Goal: Communication & Community: Participate in discussion

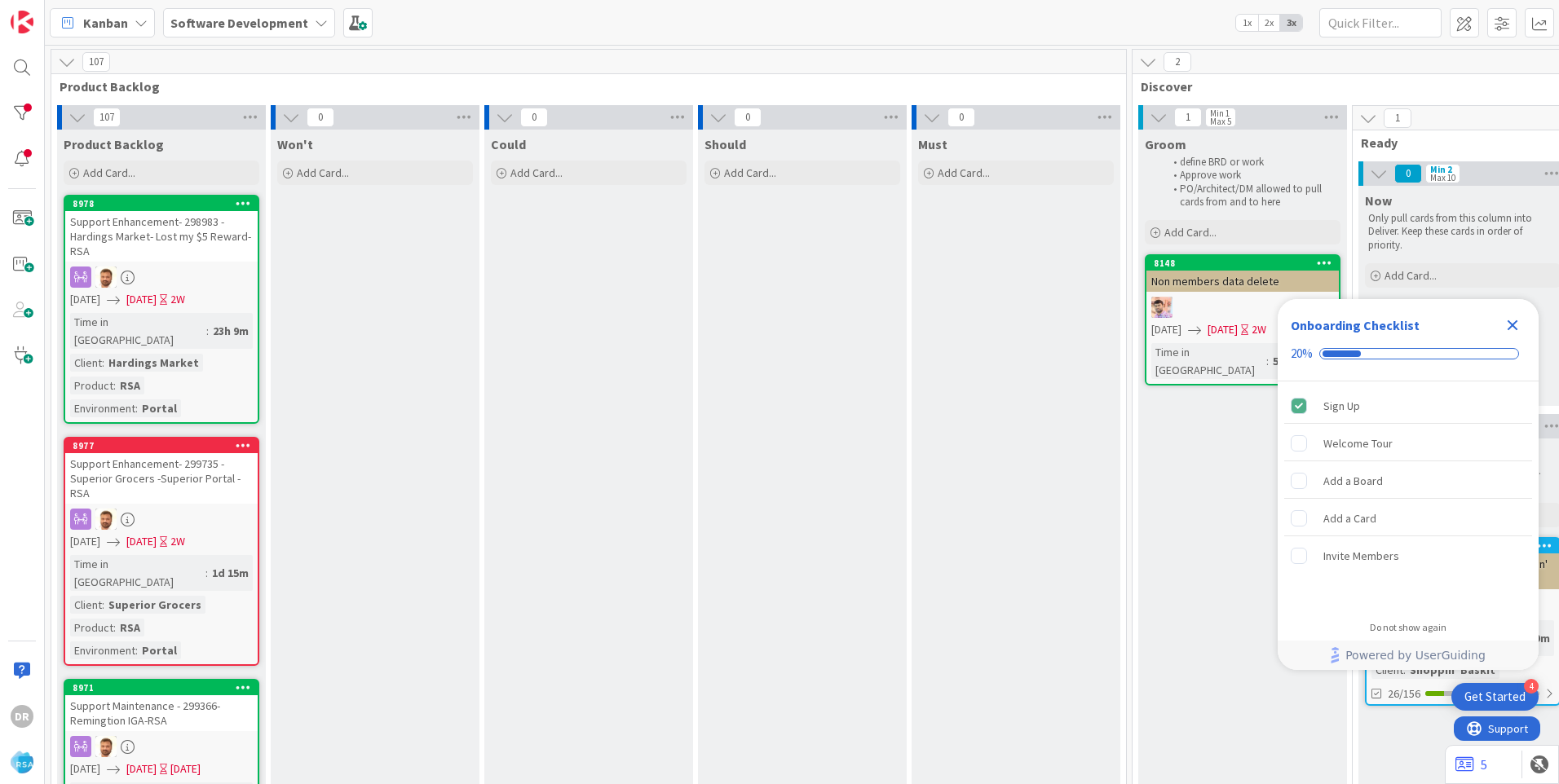
click at [1518, 324] on icon "Close Checklist" at bounding box center [1513, 325] width 20 height 20
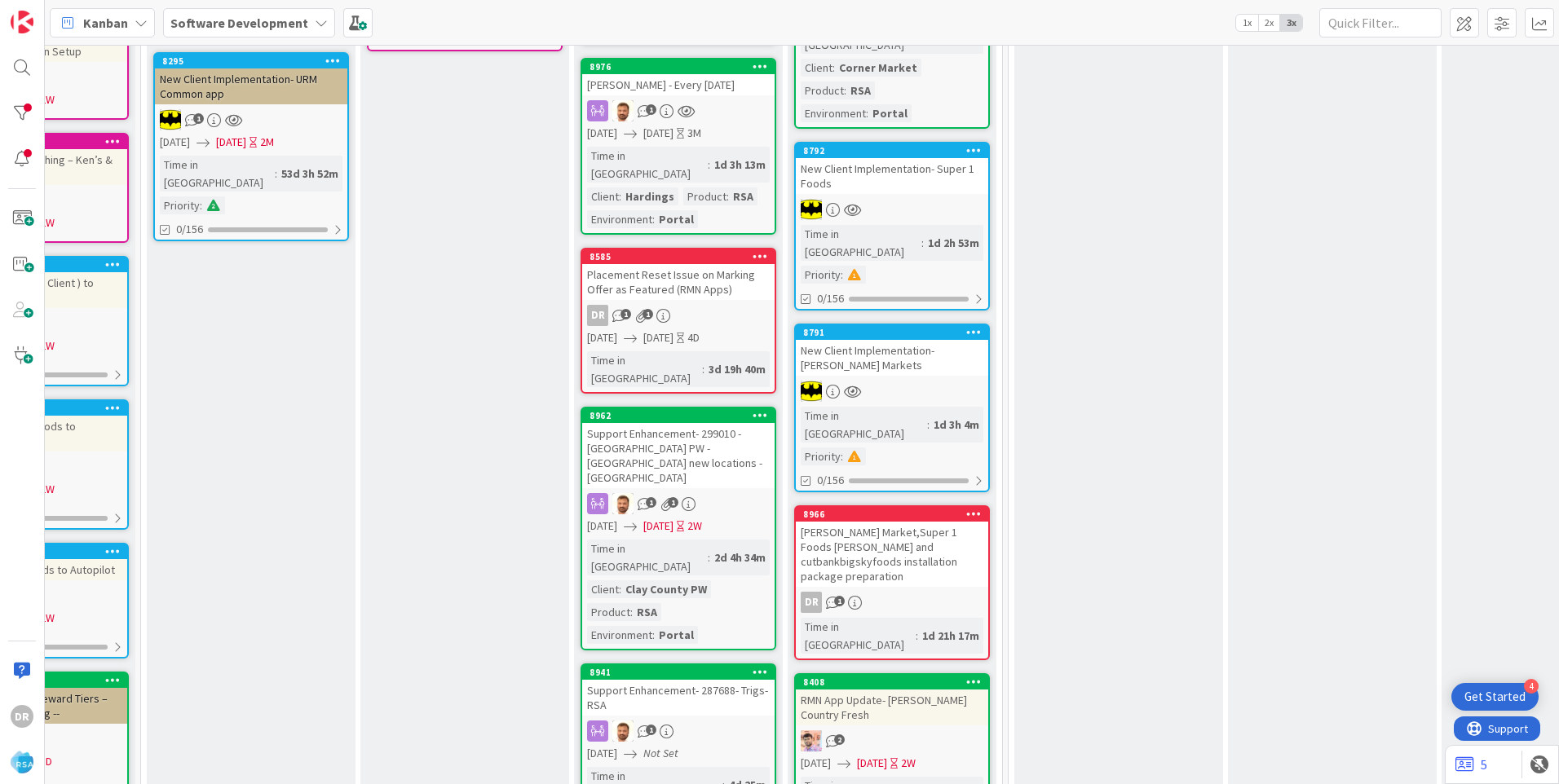
scroll to position [489, 1659]
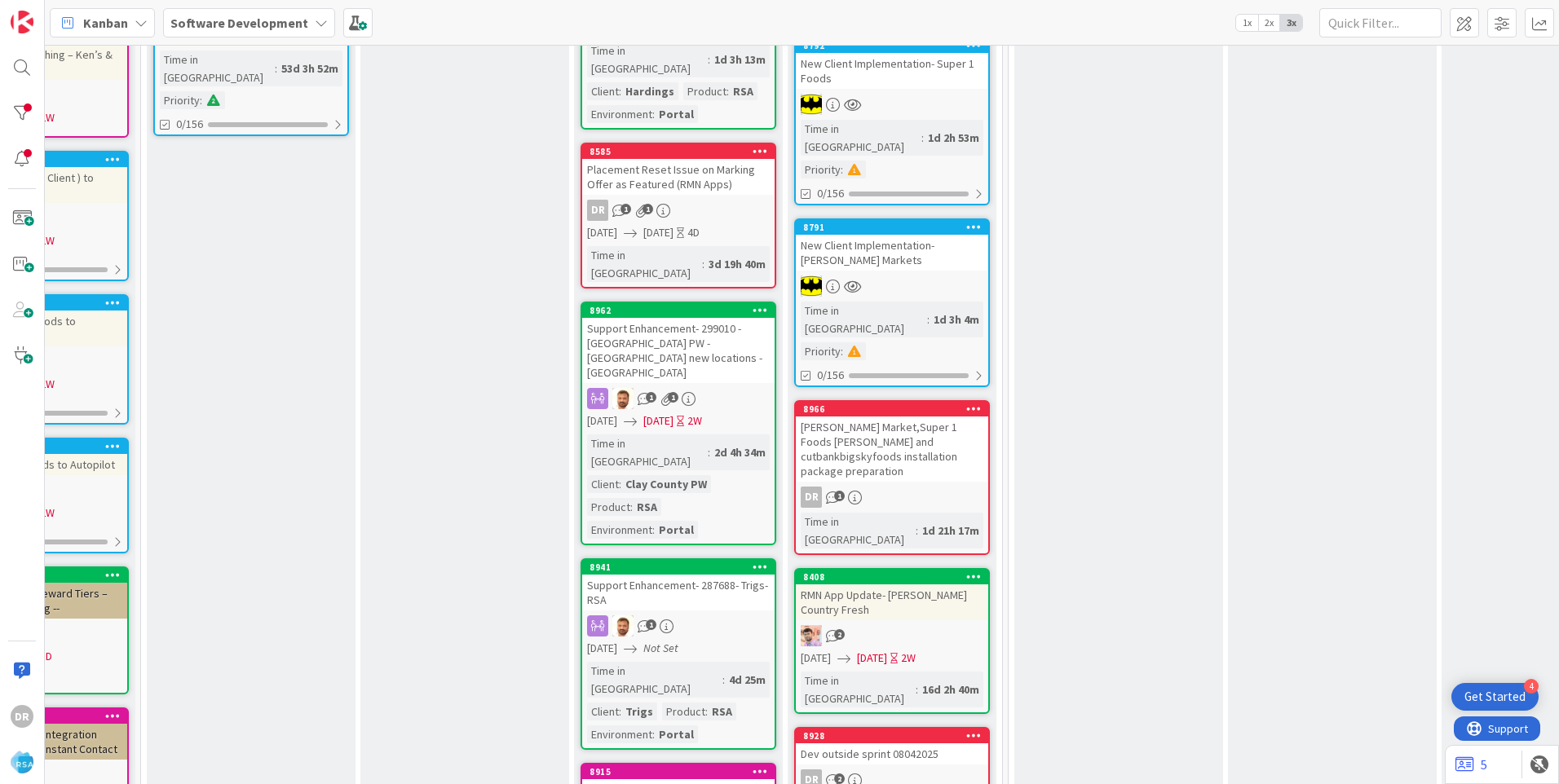
click at [890, 417] on div "[PERSON_NAME] Market,Super 1 Foods [PERSON_NAME] and cutbankbigskyfoods install…" at bounding box center [892, 450] width 193 height 66
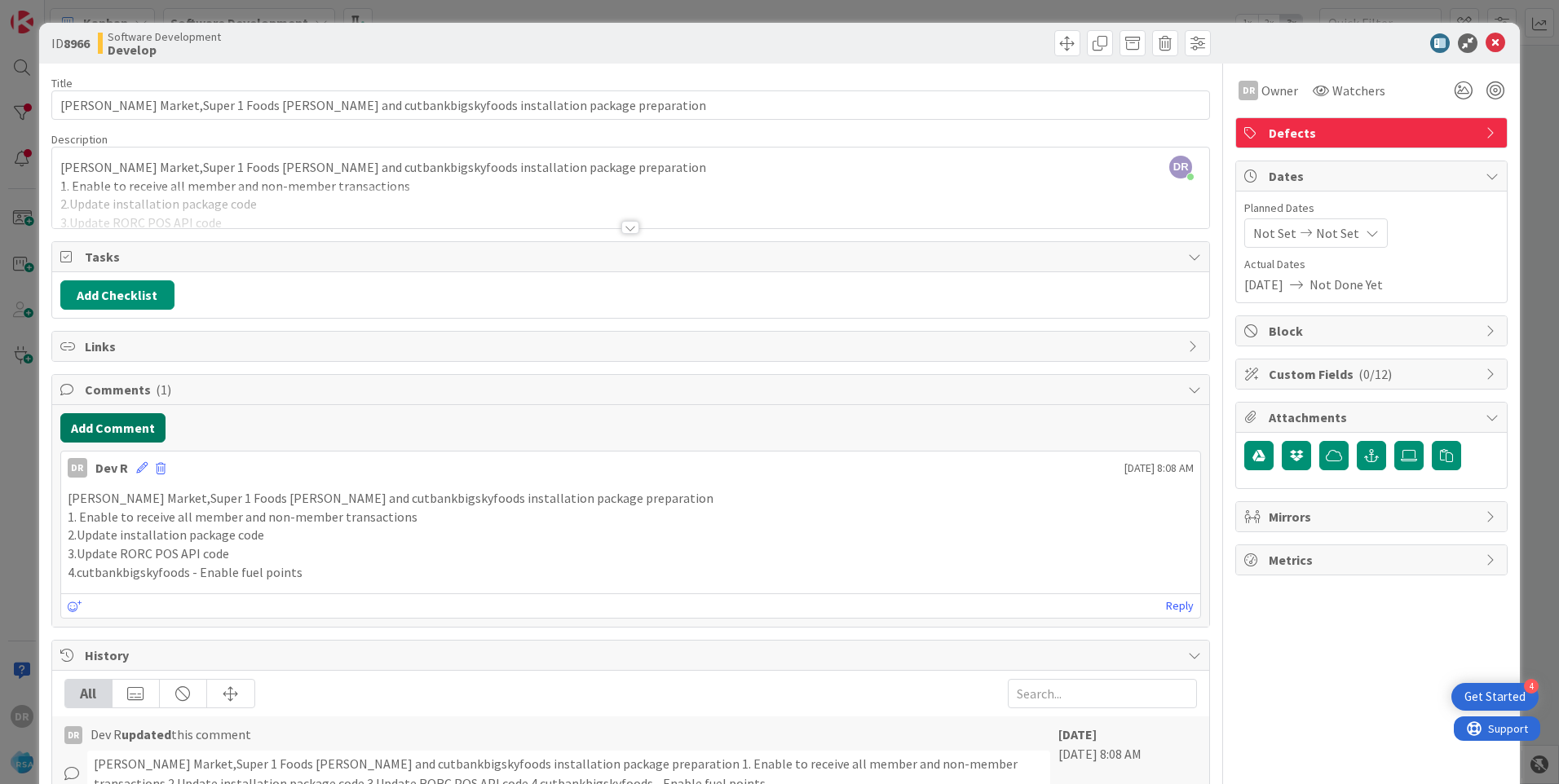
click at [102, 427] on button "Add Comment" at bounding box center [113, 427] width 106 height 29
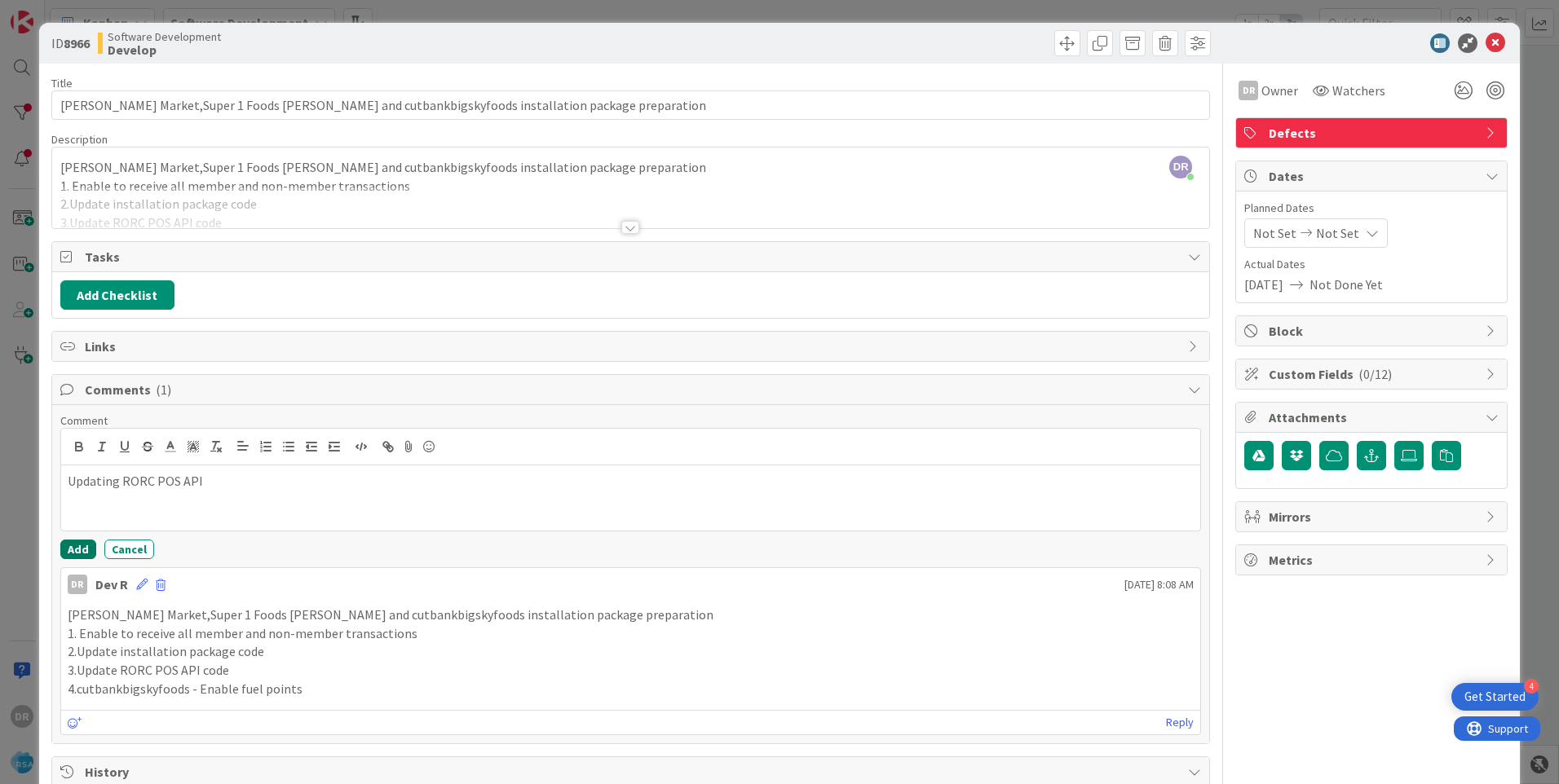
click at [83, 546] on button "Add" at bounding box center [78, 549] width 35 height 20
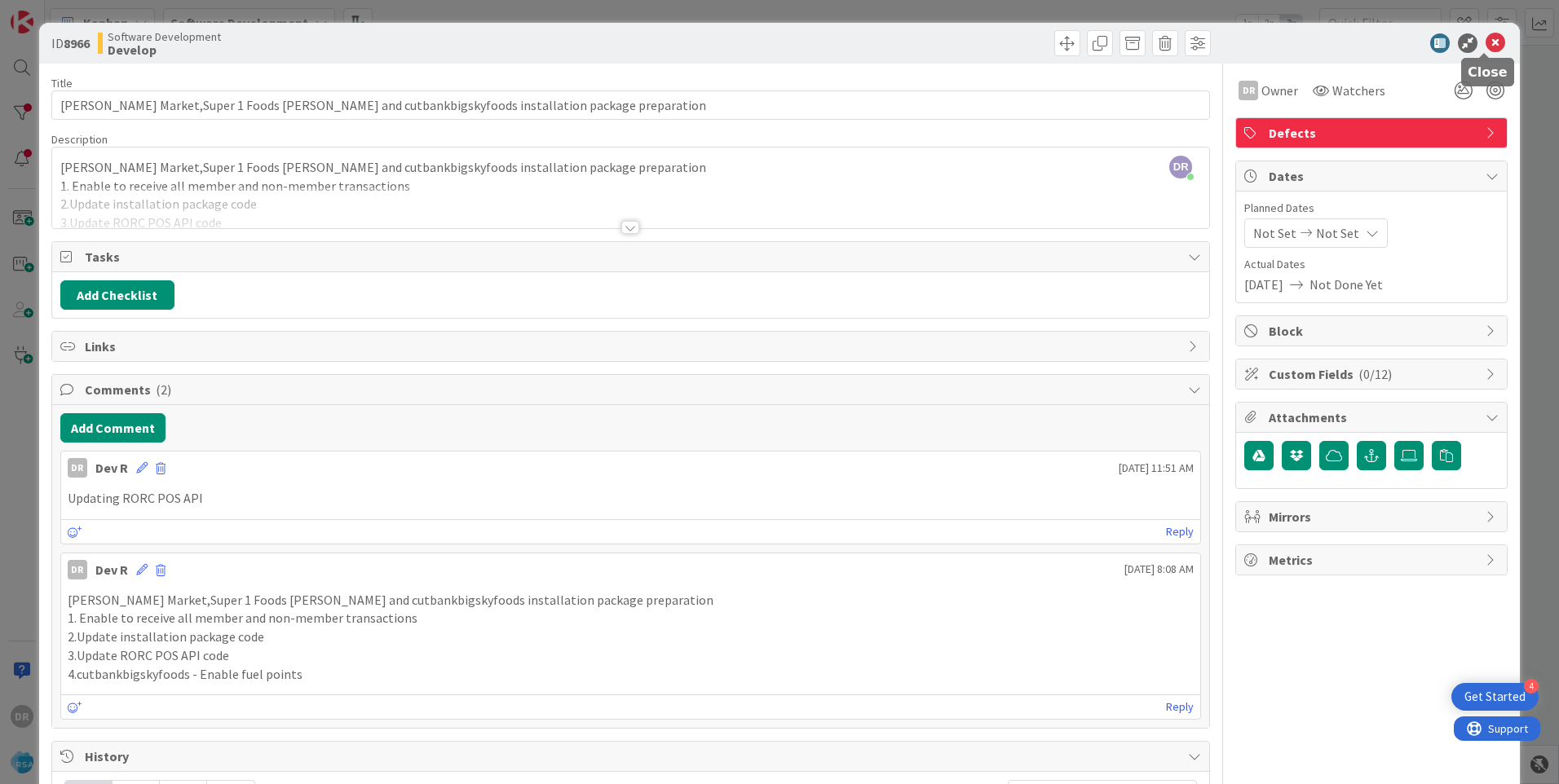
click at [1486, 43] on icon at bounding box center [1496, 43] width 20 height 20
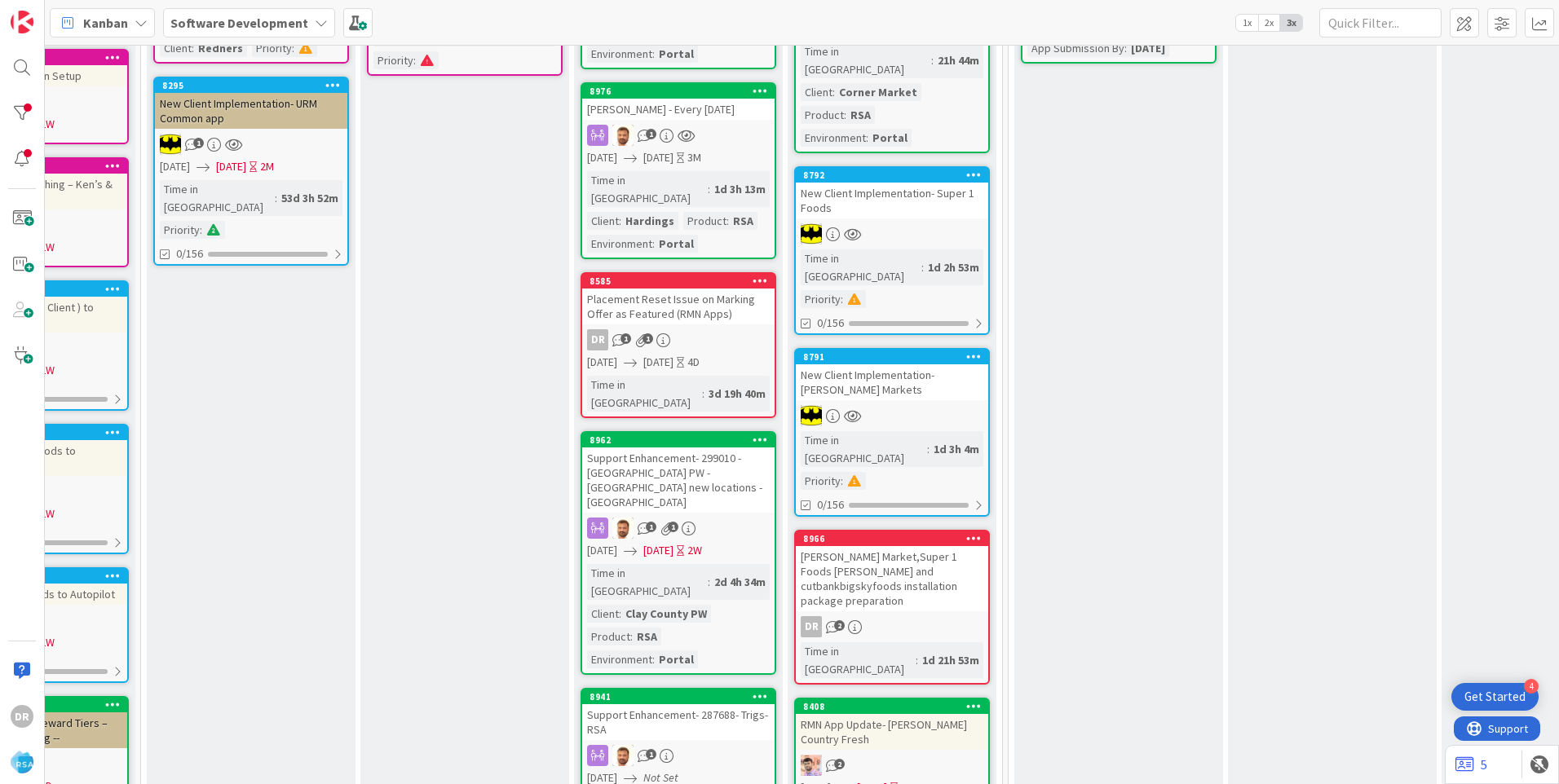
scroll to position [489, 1659]
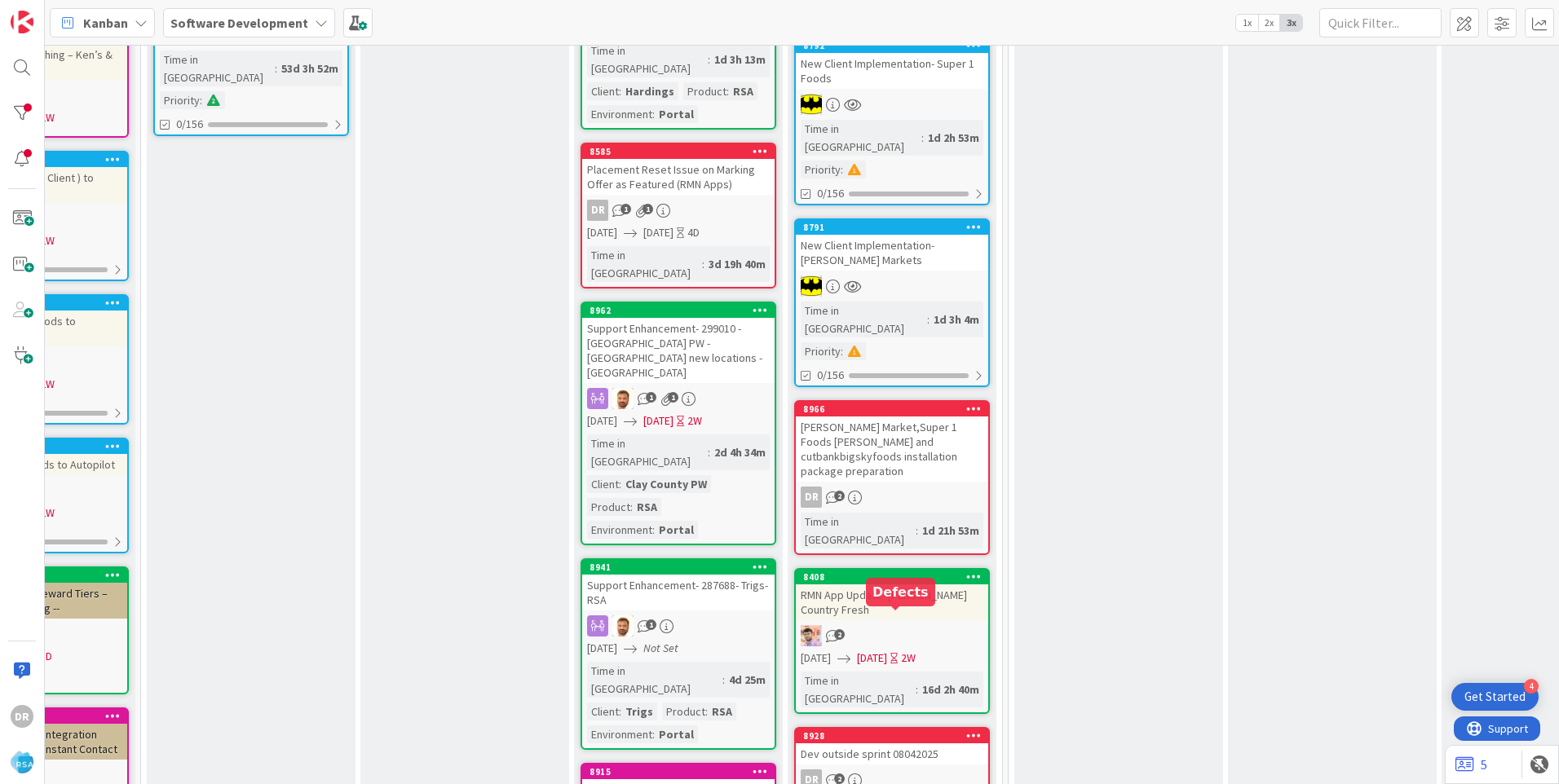
click at [859, 743] on div "Dev outside sprint 08042025" at bounding box center [892, 754] width 193 height 21
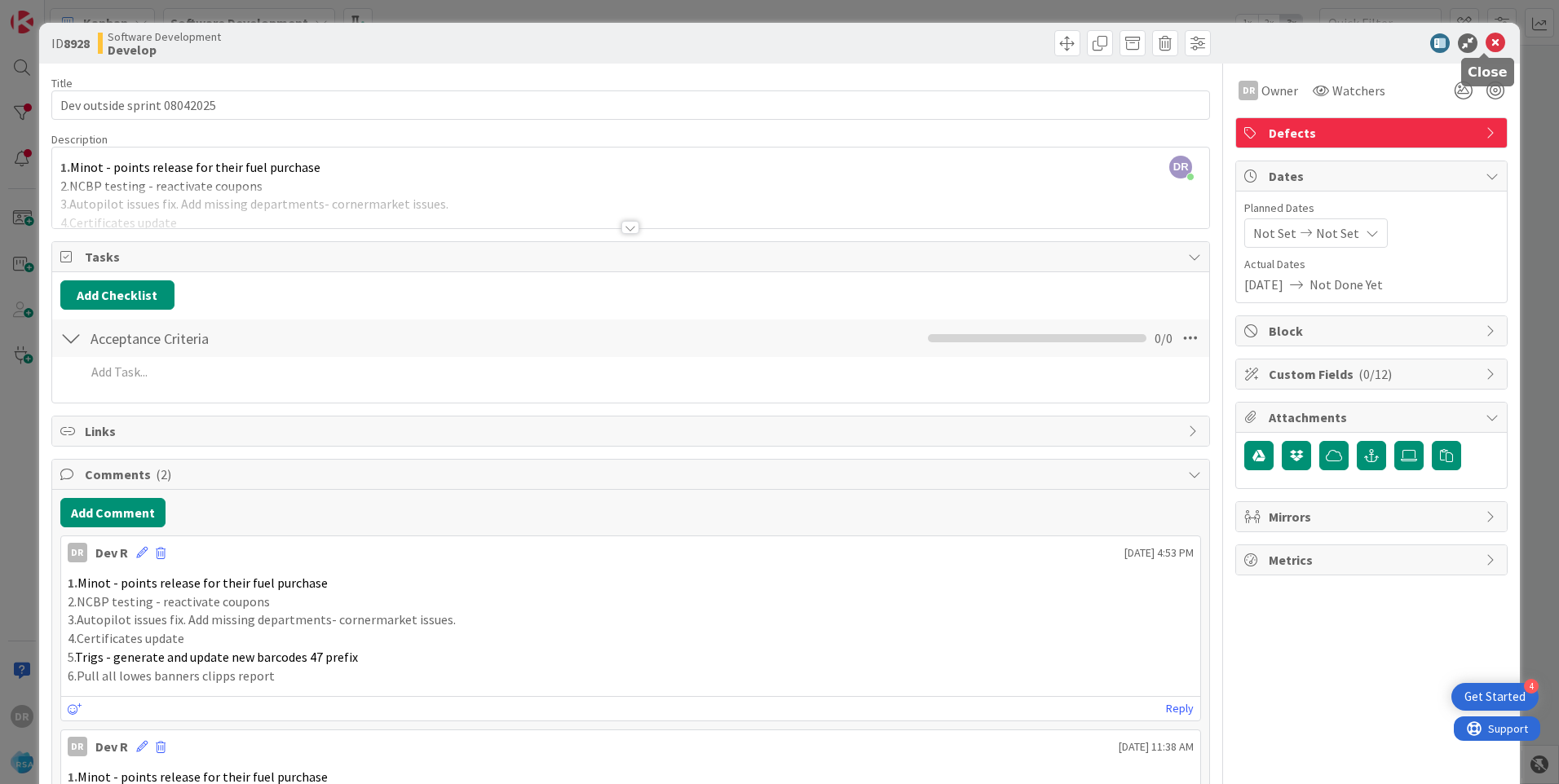
click at [1486, 39] on icon at bounding box center [1496, 43] width 20 height 20
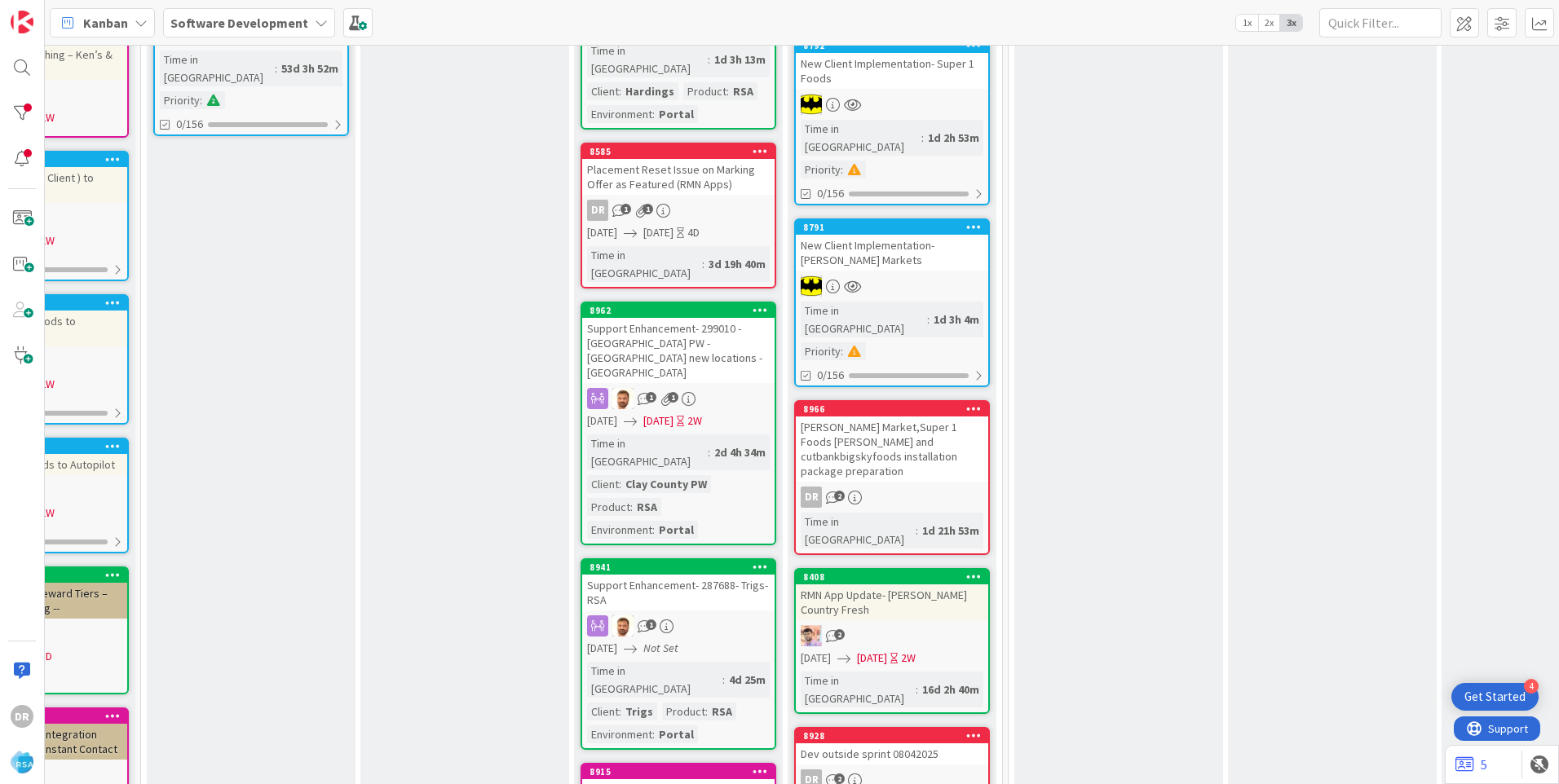
click at [905, 417] on div "[PERSON_NAME] Market,Super 1 Foods [PERSON_NAME] and cutbankbigskyfoods install…" at bounding box center [892, 450] width 193 height 66
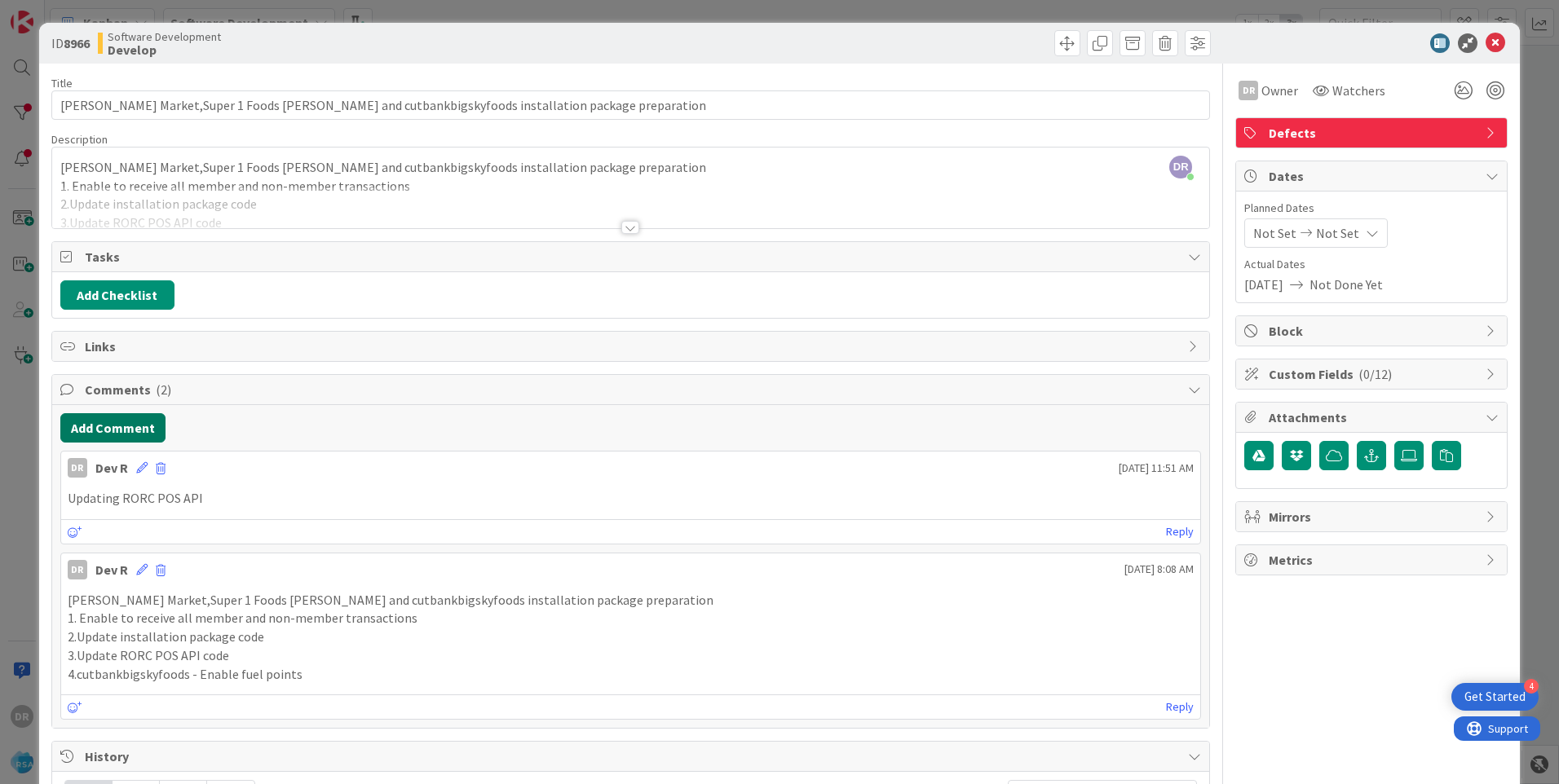
click at [120, 430] on button "Add Comment" at bounding box center [113, 427] width 106 height 29
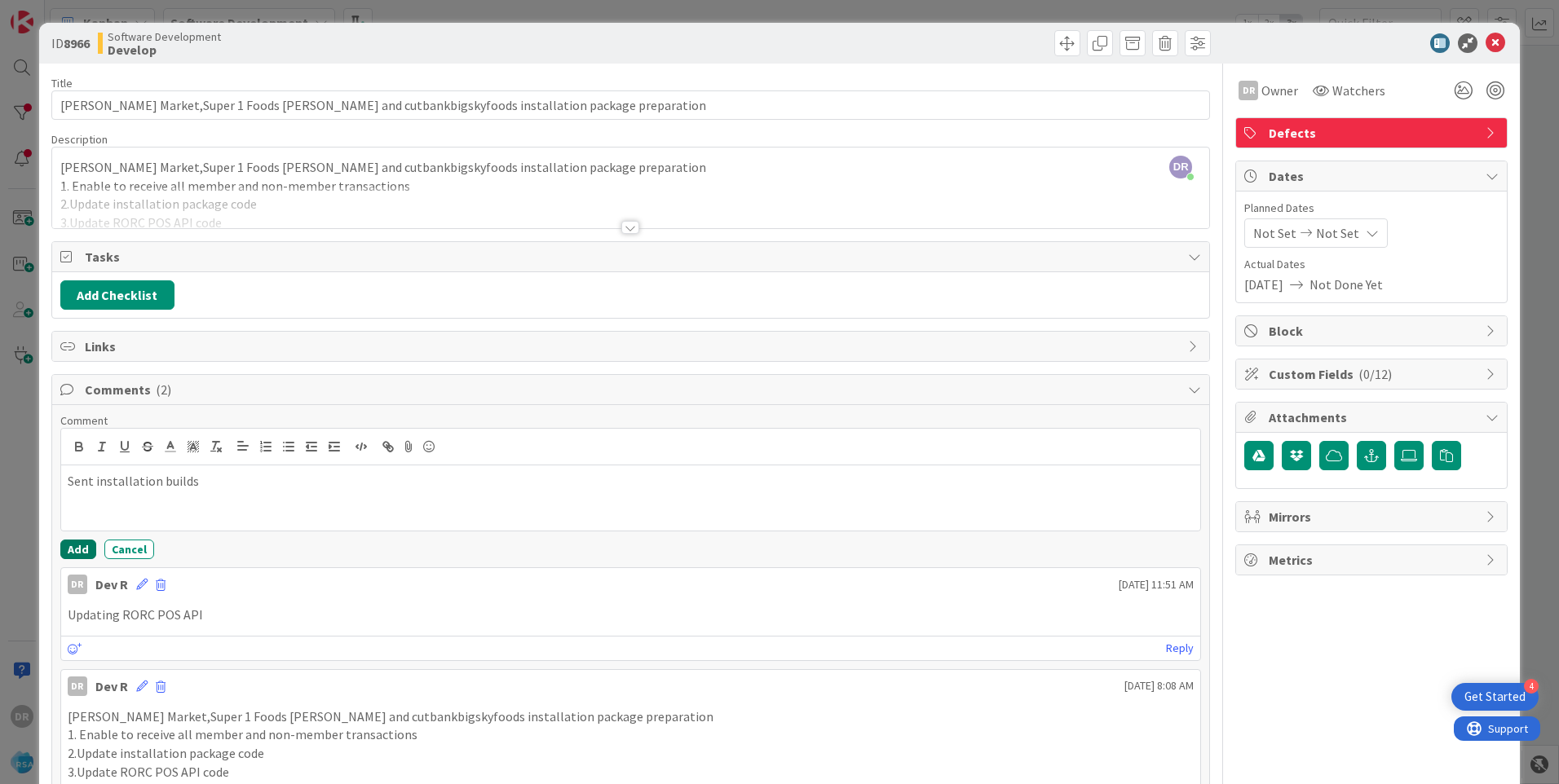
click at [75, 544] on button "Add" at bounding box center [78, 549] width 35 height 20
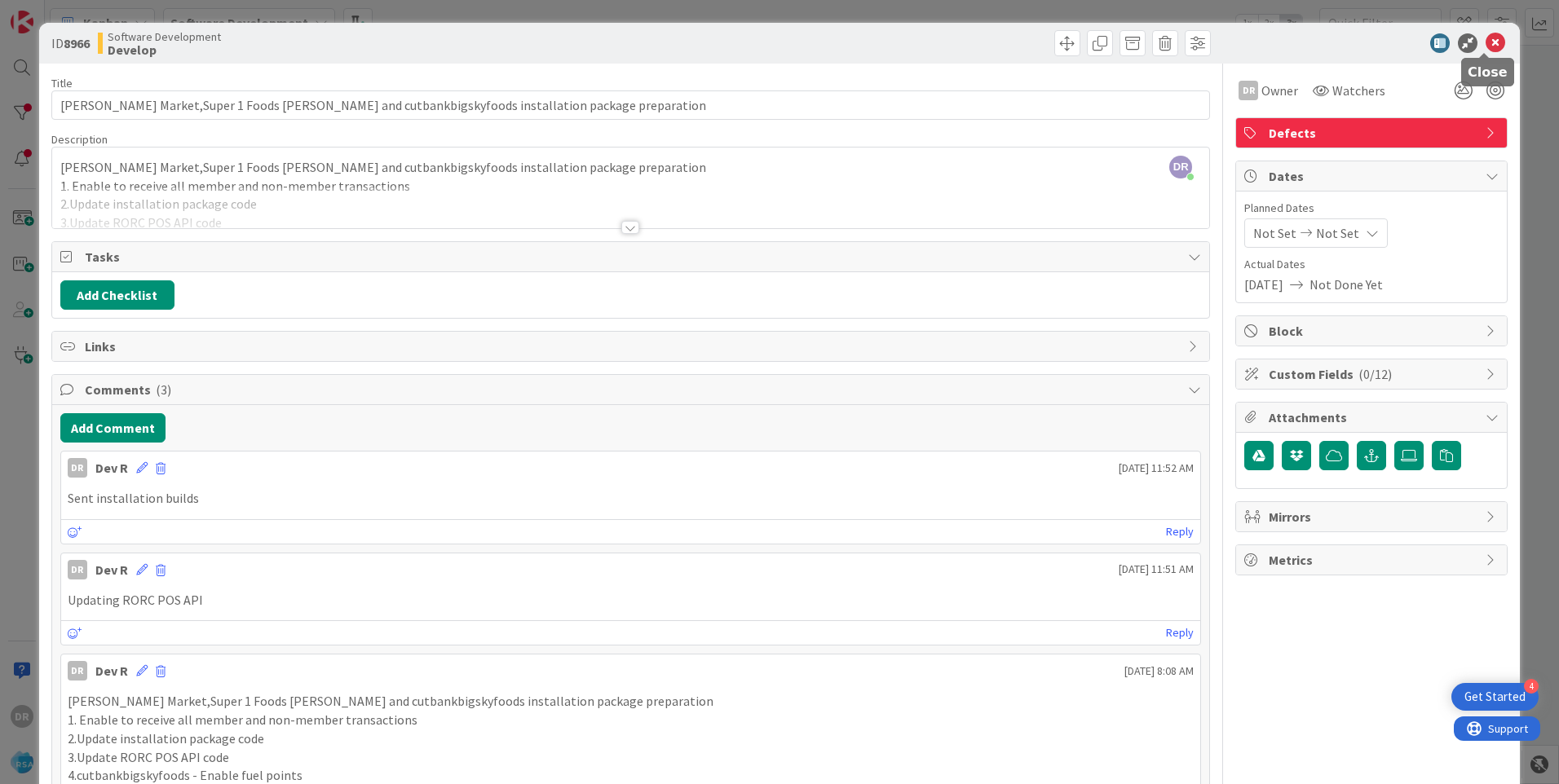
click at [1492, 37] on icon at bounding box center [1496, 43] width 20 height 20
